Goal: Find specific page/section: Find specific page/section

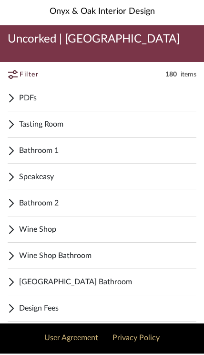
click at [102, 125] on span "Tasting Room" at bounding box center [108, 125] width 178 height 11
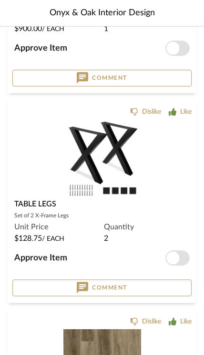
scroll to position [3465, 0]
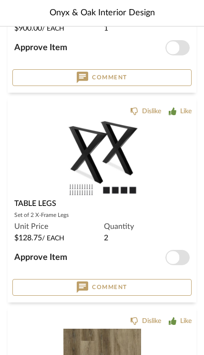
click at [180, 257] on span "button" at bounding box center [173, 257] width 13 height 13
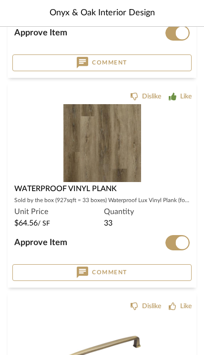
scroll to position [3690, 0]
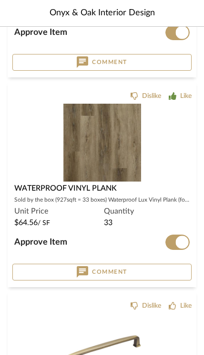
click at [138, 190] on div "Waterproof Vinyl Plank" at bounding box center [102, 188] width 176 height 11
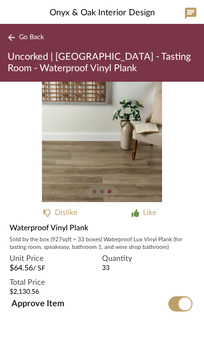
click at [181, 183] on div "2" at bounding box center [102, 142] width 204 height 120
